Goal: Complete application form

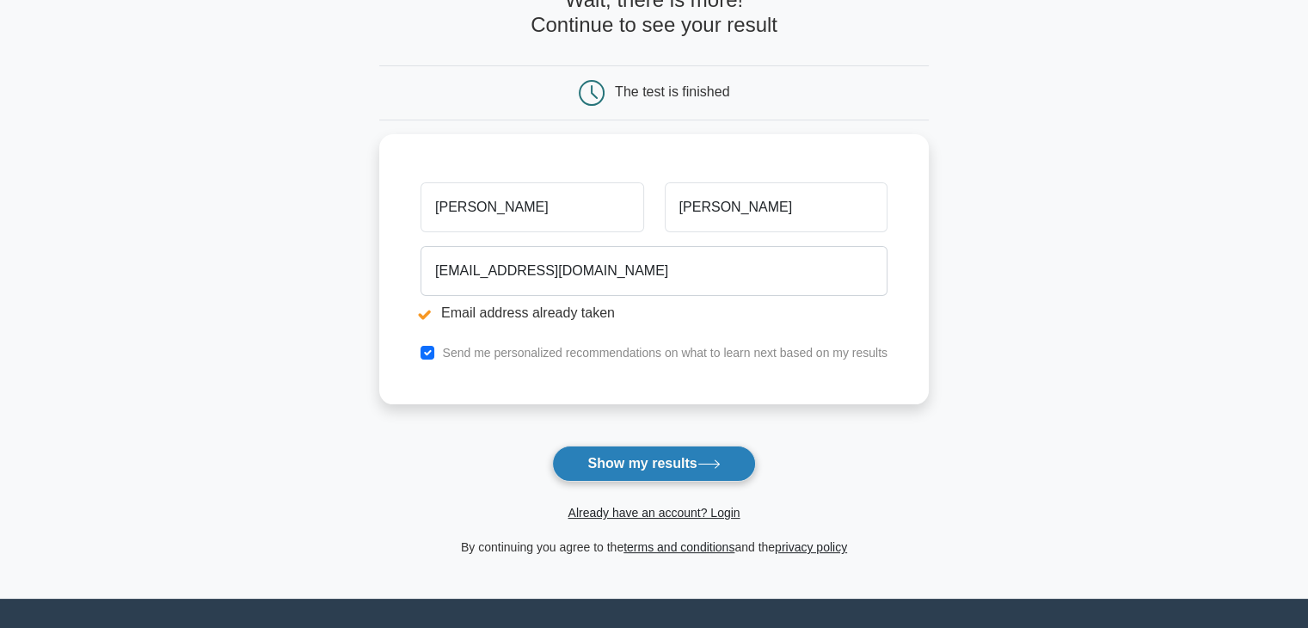
click at [615, 467] on button "Show my results" at bounding box center [653, 464] width 203 height 36
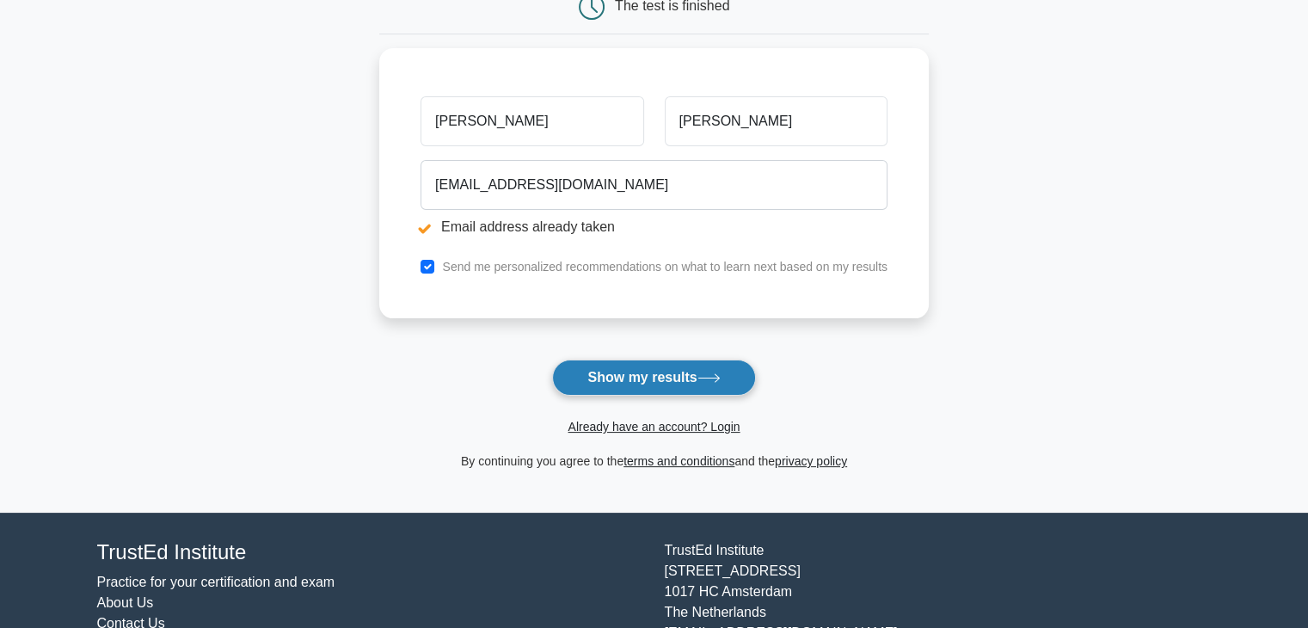
click at [625, 384] on button "Show my results" at bounding box center [653, 378] width 203 height 36
